Goal: Navigation & Orientation: Find specific page/section

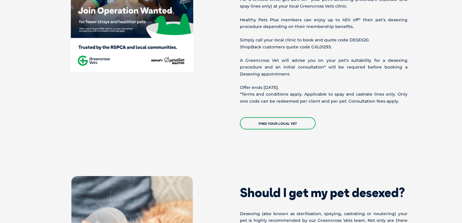
scroll to position [263, 0]
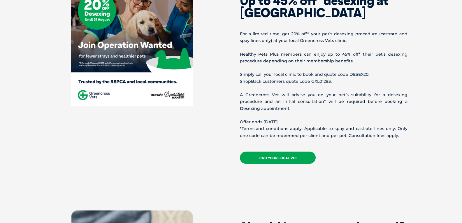
click at [285, 156] on link "Find your local vet" at bounding box center [278, 158] width 76 height 12
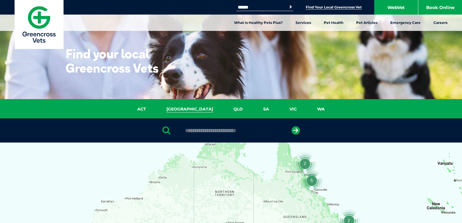
click at [188, 112] on link "[GEOGRAPHIC_DATA]" at bounding box center [189, 109] width 67 height 7
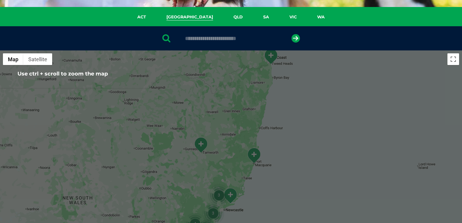
scroll to position [76, 0]
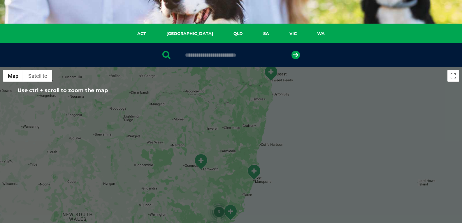
click at [212, 54] on input "text" at bounding box center [231, 55] width 98 height 6
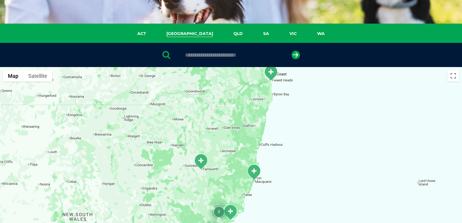
type input "*"
type input "****"
click at [292, 51] on button "submit" at bounding box center [296, 55] width 8 height 8
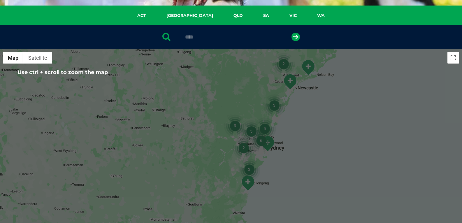
scroll to position [84, 0]
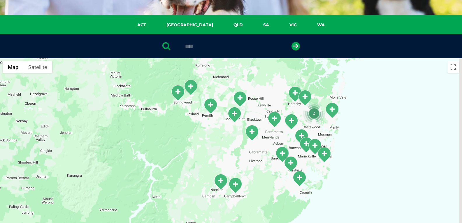
drag, startPoint x: 278, startPoint y: 182, endPoint x: 236, endPoint y: 60, distance: 129.2
click at [236, 60] on div at bounding box center [231, 170] width 462 height 225
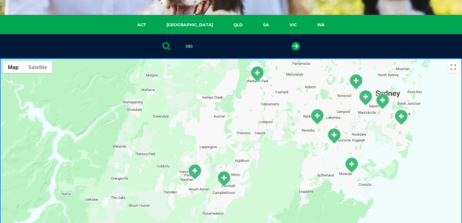
click at [194, 174] on img "Narellan" at bounding box center [195, 172] width 15 height 16
